Goal: Task Accomplishment & Management: Use online tool/utility

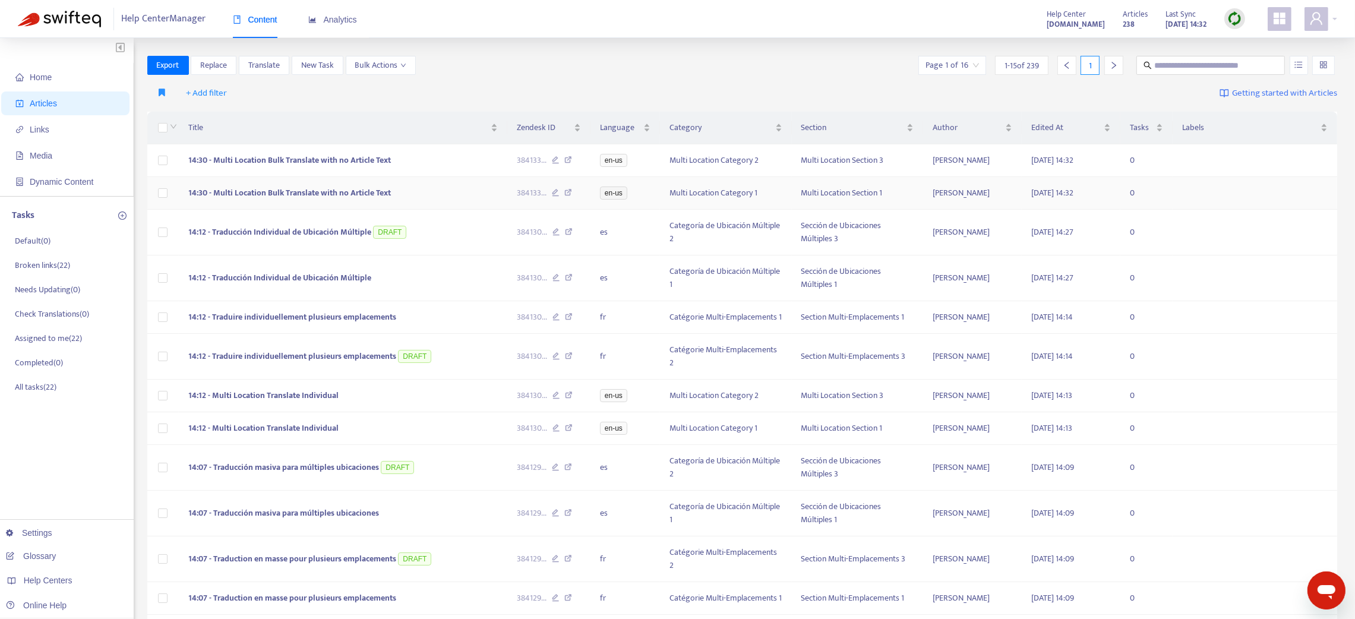
click at [416, 196] on td "14:30 - Multi Location Bulk Translate with no Article Text" at bounding box center [343, 193] width 328 height 33
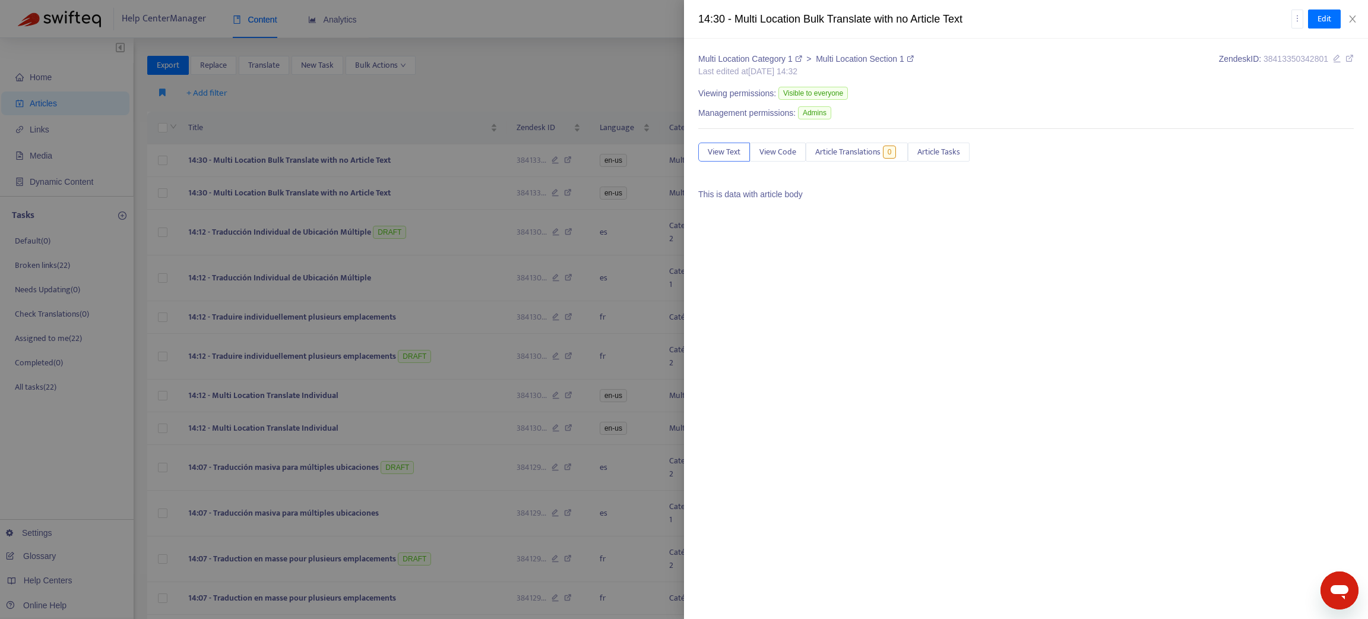
click at [403, 163] on div at bounding box center [684, 309] width 1368 height 619
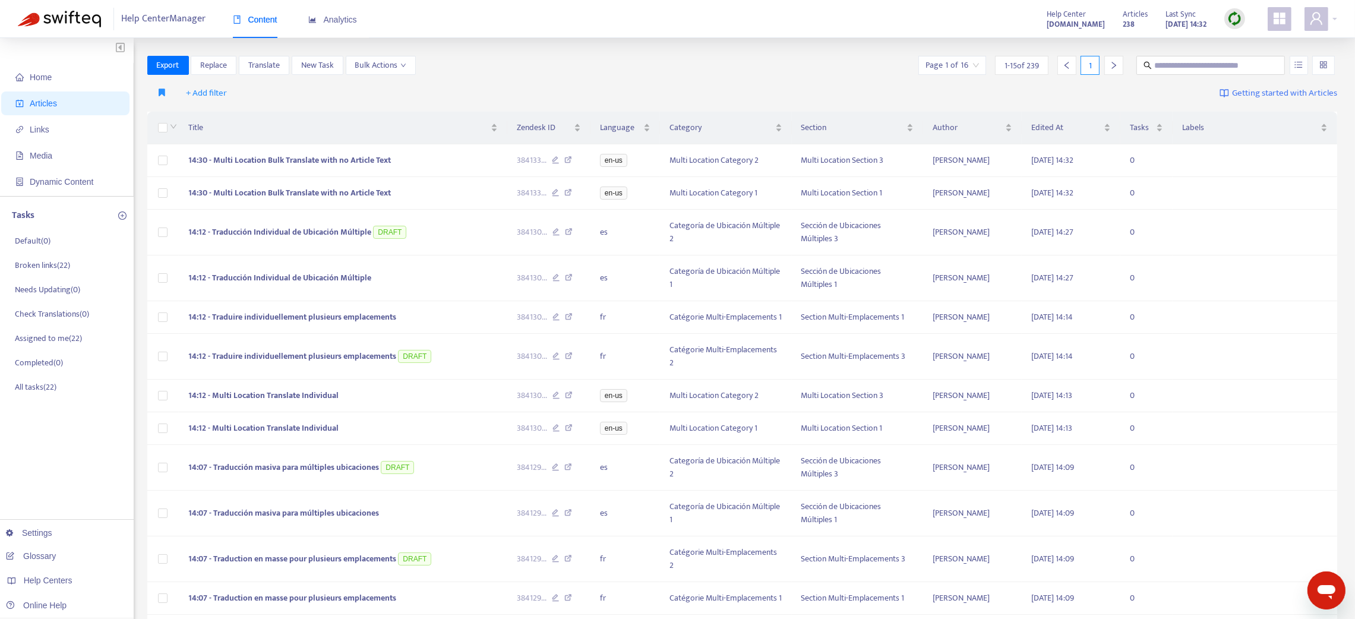
click at [403, 163] on td "14:30 - Multi Location Bulk Translate with no Article Text" at bounding box center [343, 160] width 328 height 33
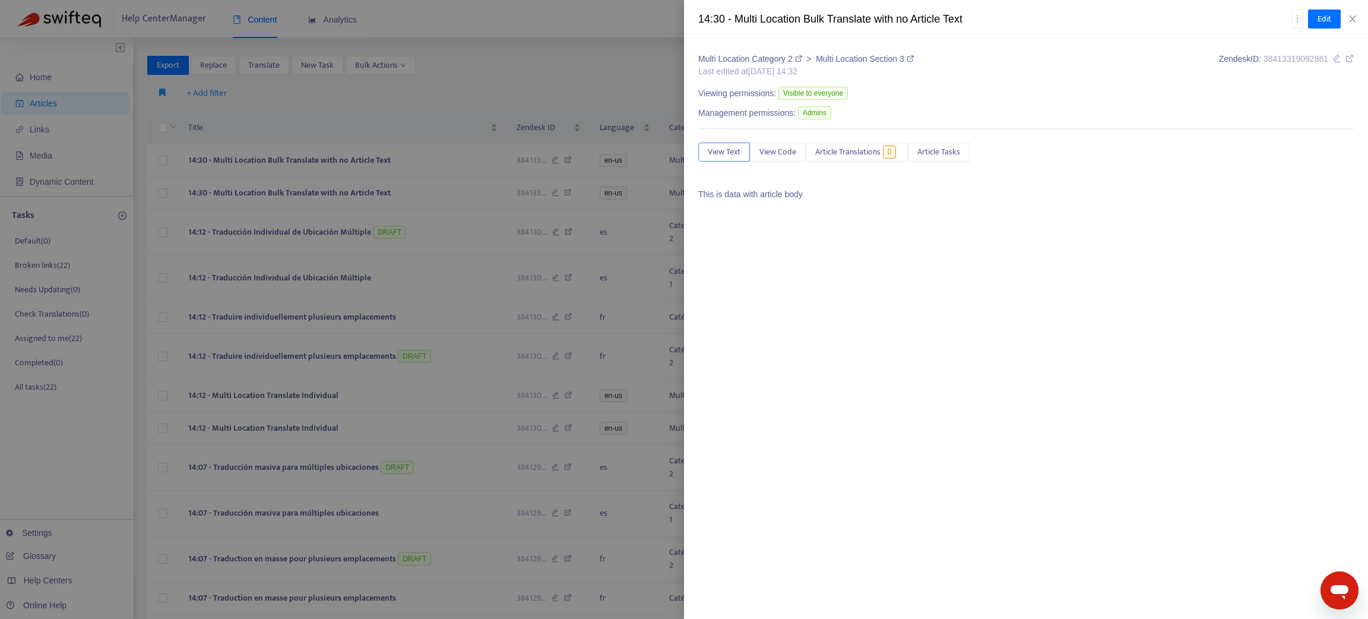
click at [322, 230] on div at bounding box center [684, 309] width 1368 height 619
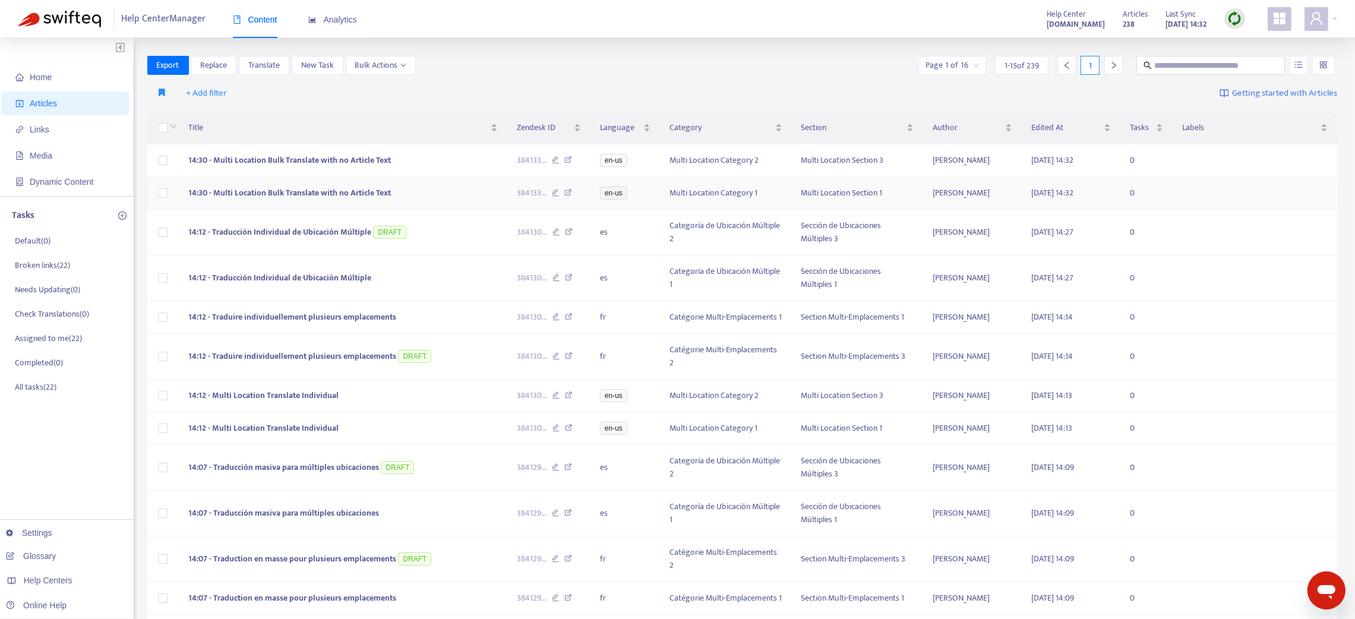
click at [453, 192] on td "14:30 - Multi Location Bulk Translate with no Article Text" at bounding box center [343, 193] width 328 height 33
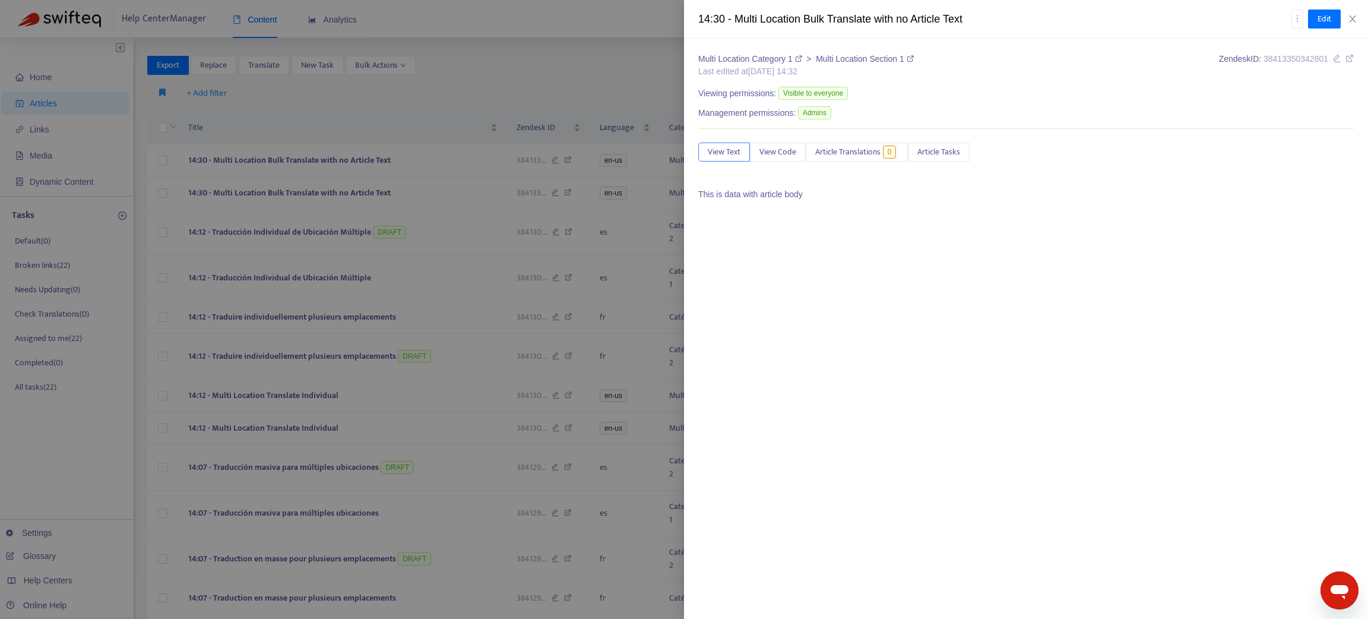
click at [447, 164] on div at bounding box center [684, 309] width 1368 height 619
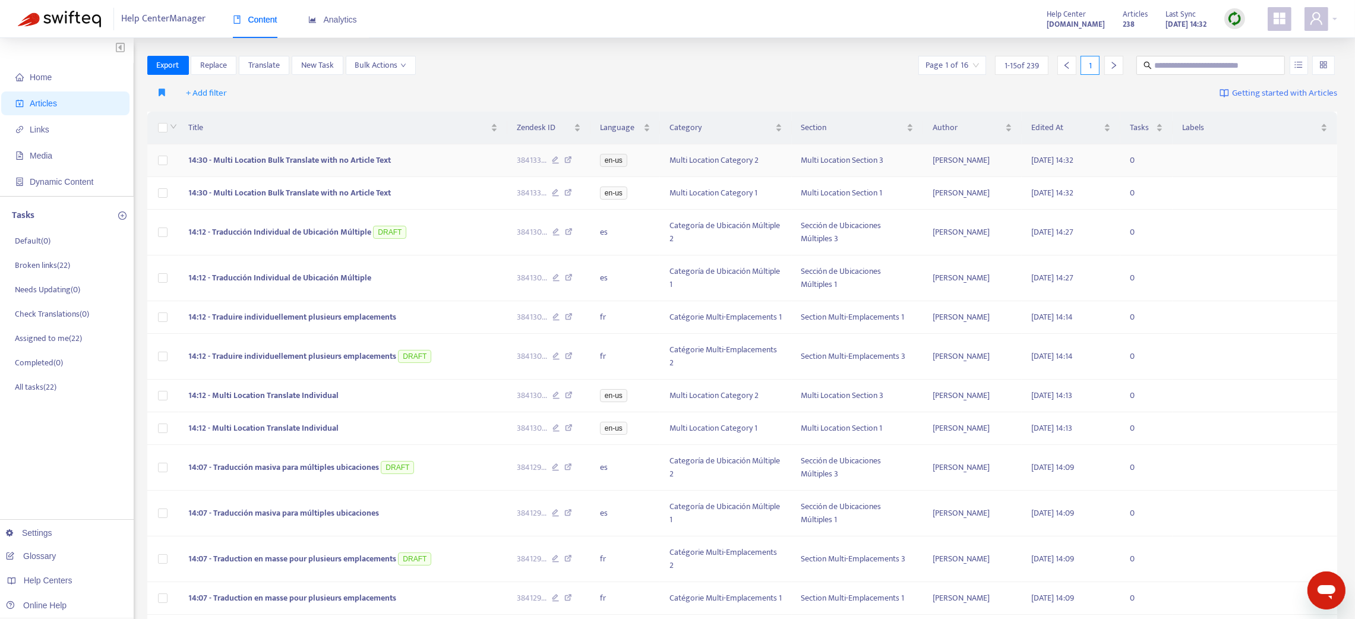
click at [446, 165] on td "14:30 - Multi Location Bulk Translate with no Article Text" at bounding box center [343, 160] width 328 height 33
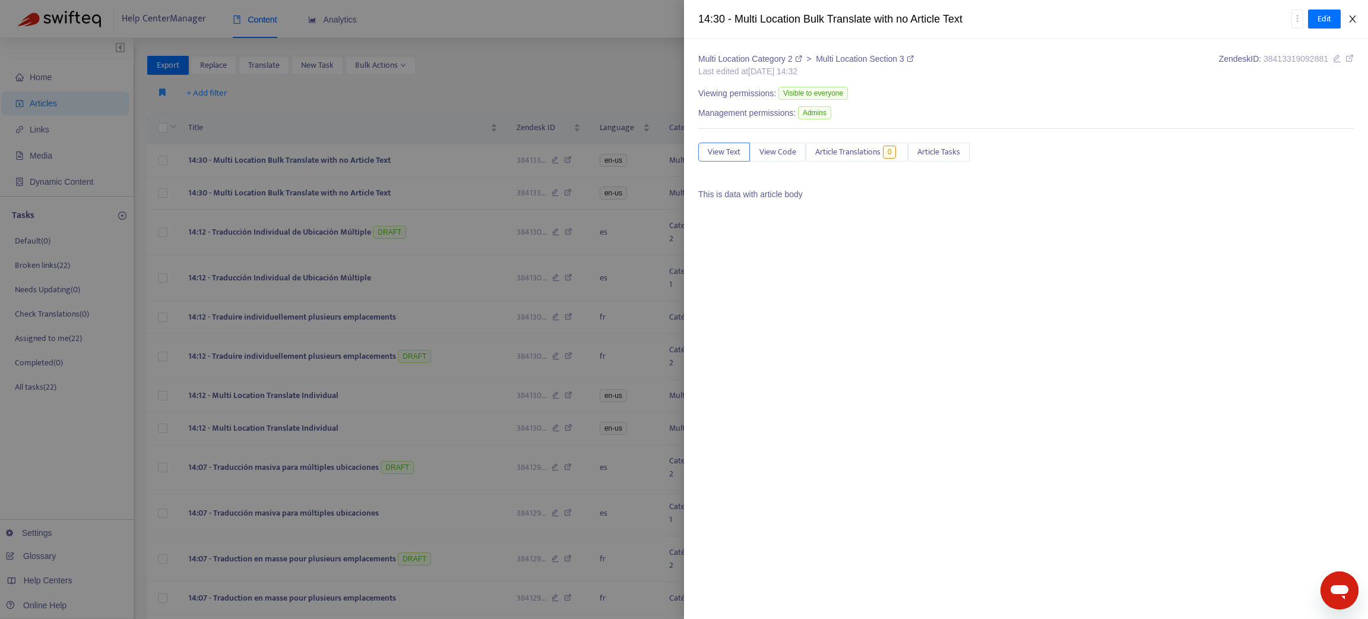
click at [1345, 20] on button "Close" at bounding box center [1353, 19] width 17 height 11
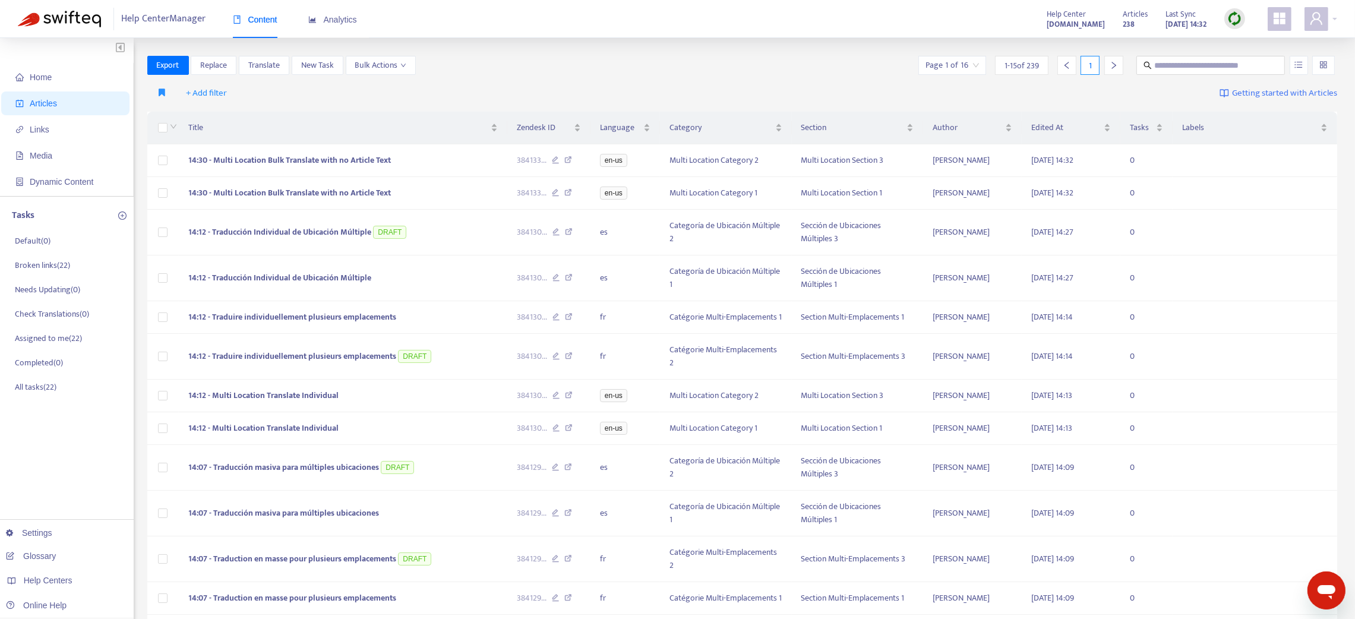
click at [1229, 17] on img at bounding box center [1234, 18] width 15 height 15
click at [1267, 44] on link "Quick Sync" at bounding box center [1259, 43] width 50 height 14
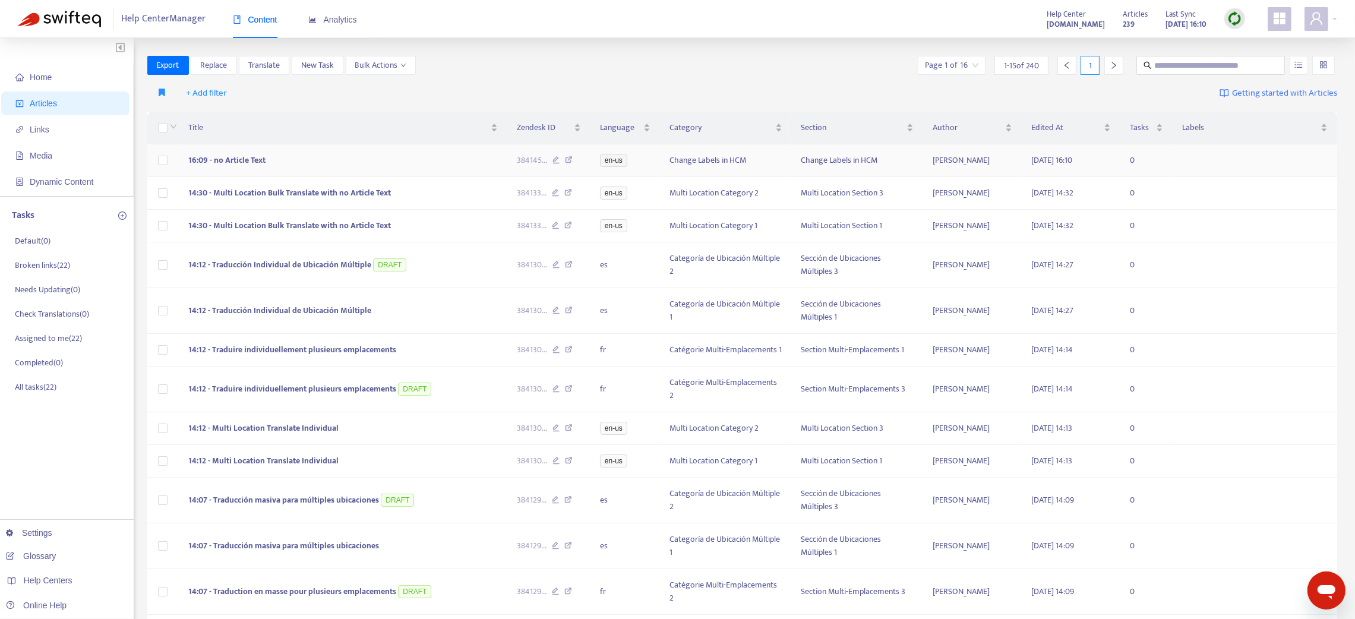
click at [204, 163] on span "16:09 - no Article Text" at bounding box center [226, 160] width 77 height 14
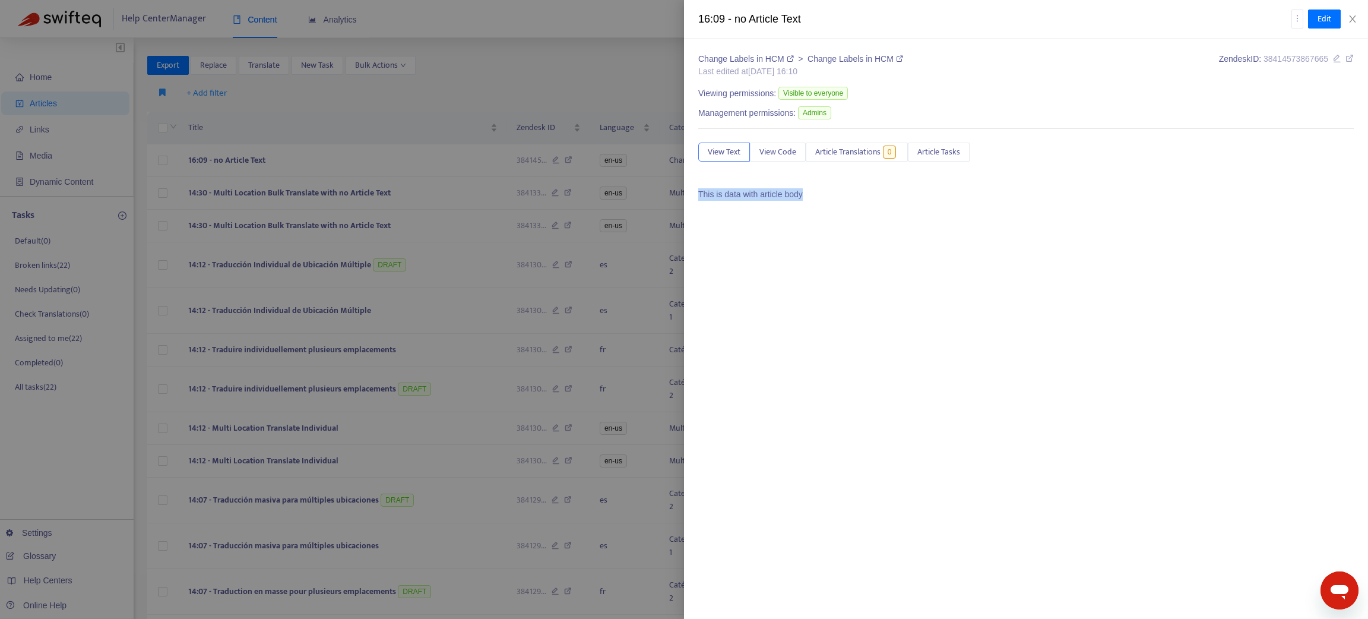
drag, startPoint x: 811, startPoint y: 191, endPoint x: 697, endPoint y: 194, distance: 114.1
click at [697, 194] on div "Change Labels in HCM > Change Labels in HCM Last edited at [DATE] 16:10 Zendesk…" at bounding box center [1026, 329] width 684 height 580
copy span "This is data with article body"
click at [1324, 18] on span "Edit" at bounding box center [1325, 18] width 14 height 13
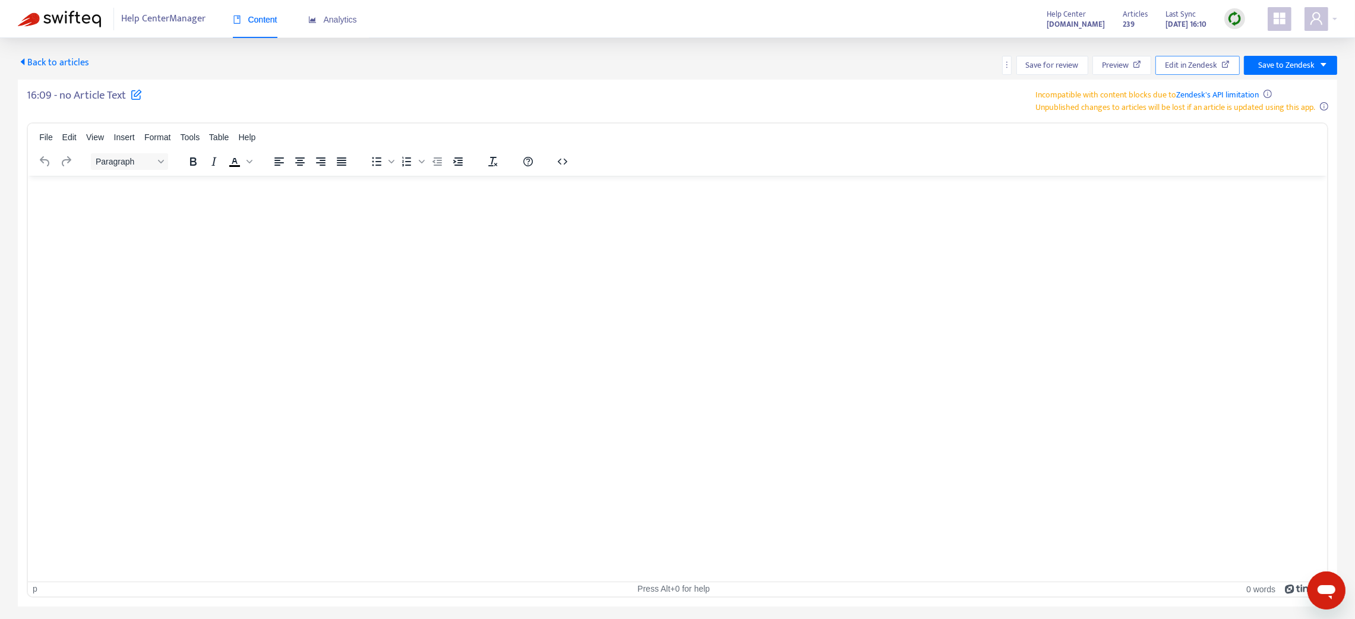
click at [1221, 62] on button "Edit in Zendesk" at bounding box center [1197, 65] width 84 height 19
